Goal: Find specific page/section: Find specific page/section

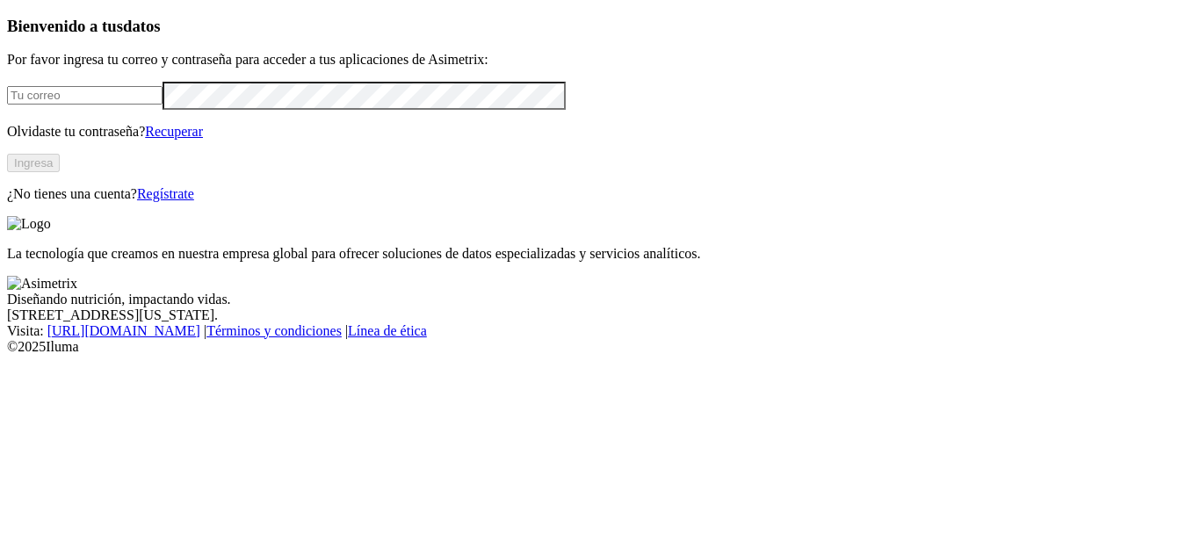
type input "[PERSON_NAME][EMAIL_ADDRESS][PERSON_NAME][DOMAIN_NAME]"
click at [60, 172] on button "Ingresa" at bounding box center [33, 163] width 53 height 18
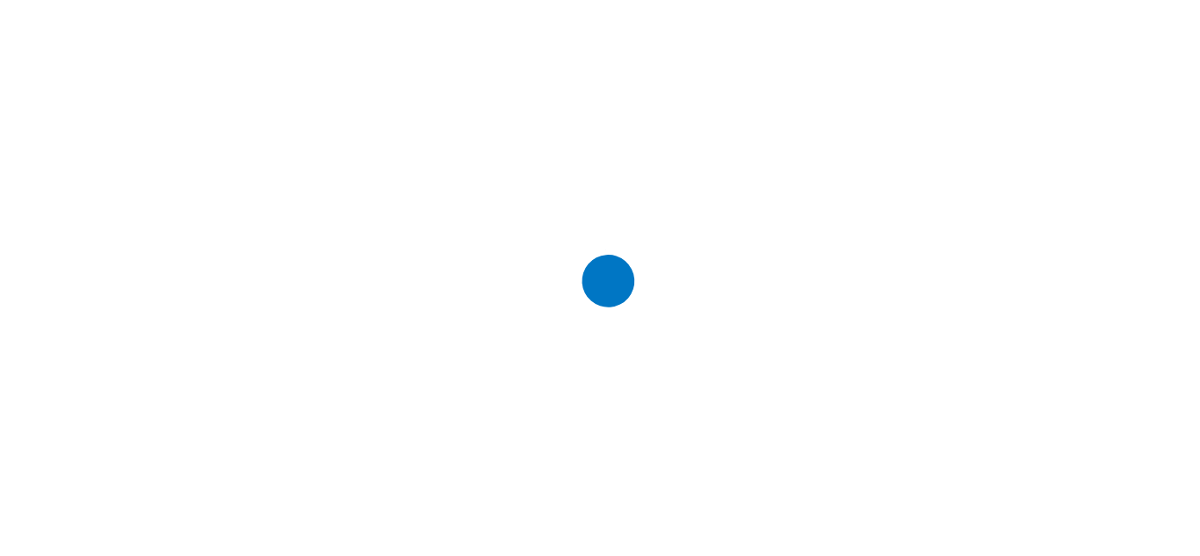
drag, startPoint x: 0, startPoint y: 0, endPoint x: 964, endPoint y: 416, distance: 1049.7
click at [964, 416] on div at bounding box center [607, 278] width 1200 height 556
